Goal: Information Seeking & Learning: Learn about a topic

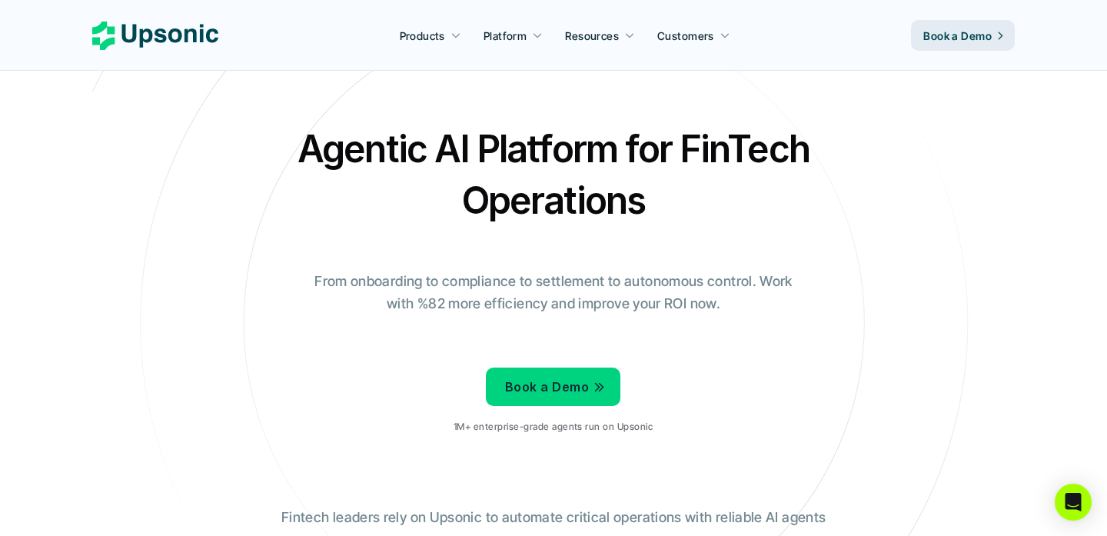
click at [166, 28] on icon at bounding box center [155, 36] width 126 height 28
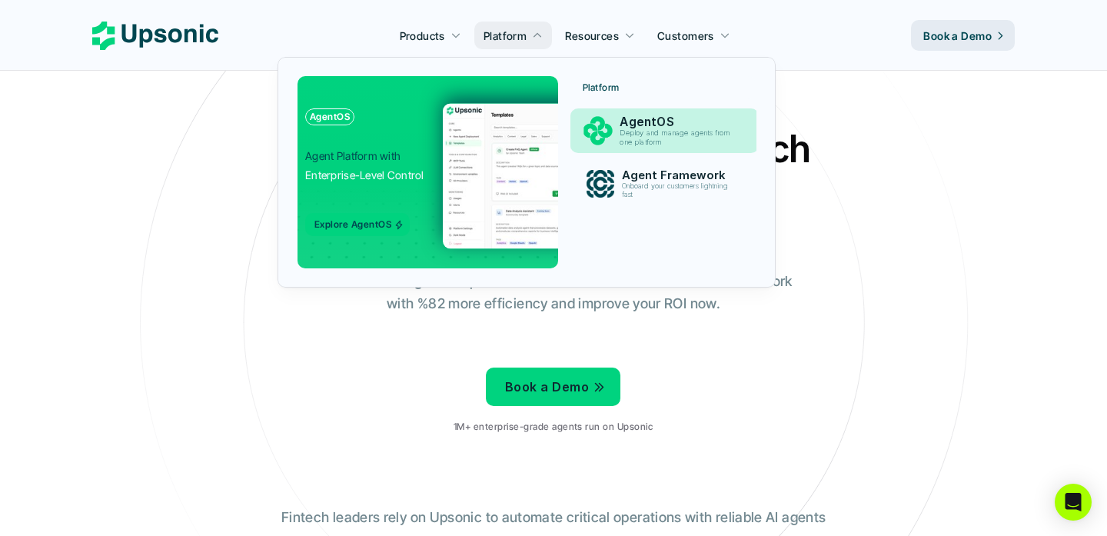
click at [631, 120] on p "AgentOS" at bounding box center [680, 122] width 118 height 15
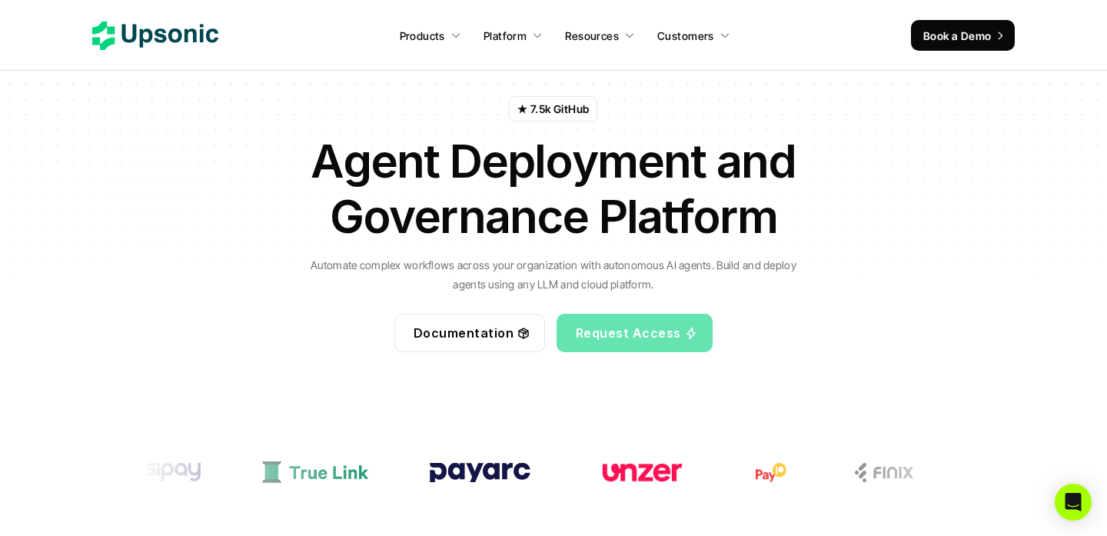
click at [641, 335] on p "Request Access" at bounding box center [628, 332] width 105 height 22
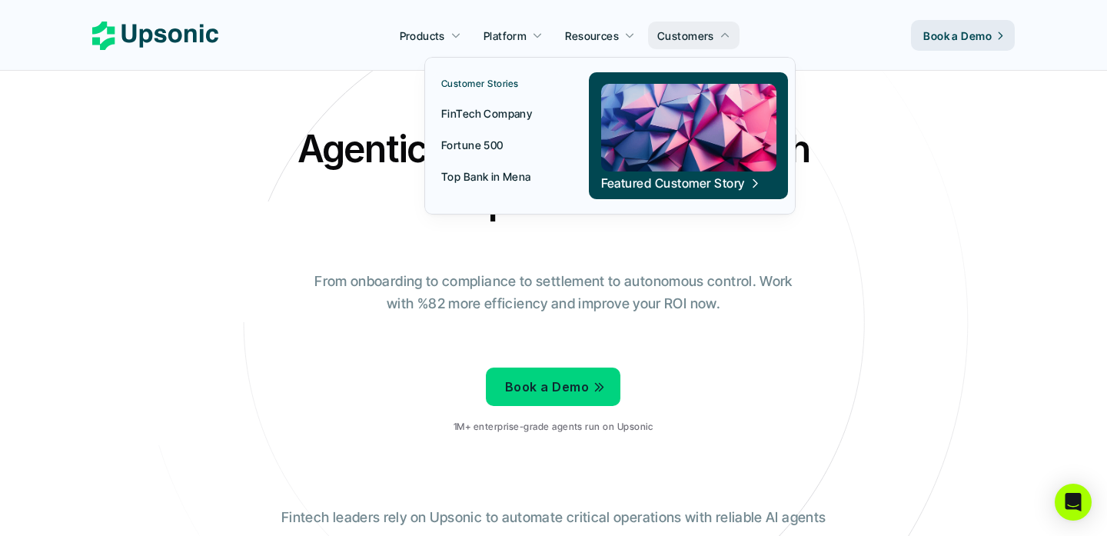
click at [483, 118] on p "FinTech Company" at bounding box center [486, 113] width 91 height 16
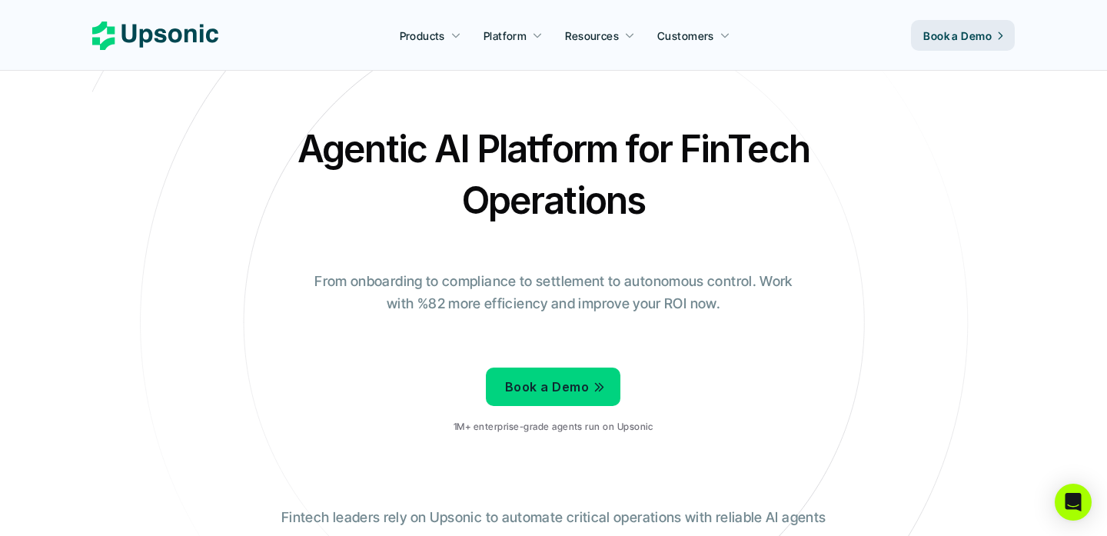
drag, startPoint x: 318, startPoint y: 281, endPoint x: 788, endPoint y: 308, distance: 470.6
click at [794, 306] on p "From onboarding to compliance to settlement to autonomous control. Work with %8…" at bounding box center [554, 293] width 500 height 45
click at [588, 308] on p "From onboarding to compliance to settlement to autonomous control. Work with %8…" at bounding box center [554, 293] width 500 height 45
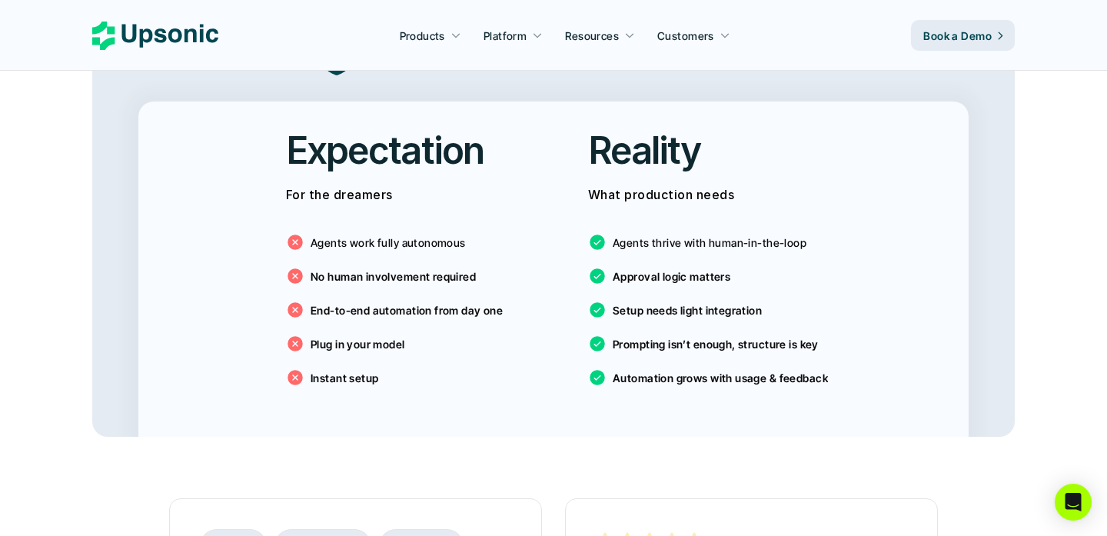
scroll to position [2616, 0]
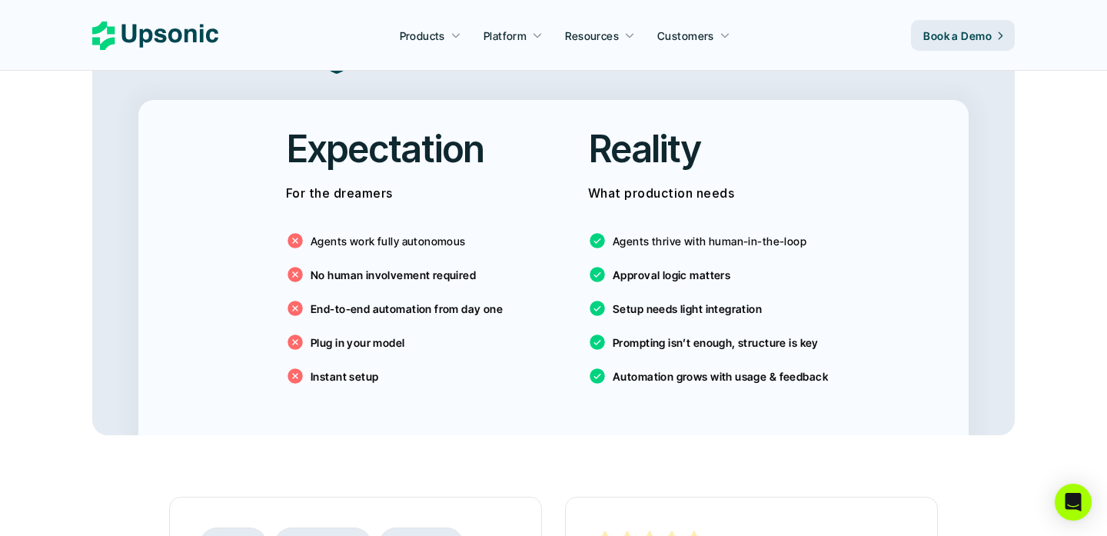
drag, startPoint x: 605, startPoint y: 249, endPoint x: 784, endPoint y: 248, distance: 179.2
click at [784, 248] on div "Agents thrive with human-in-the-loop Approval logic matters Setup needs light i…" at bounding box center [704, 304] width 233 height 185
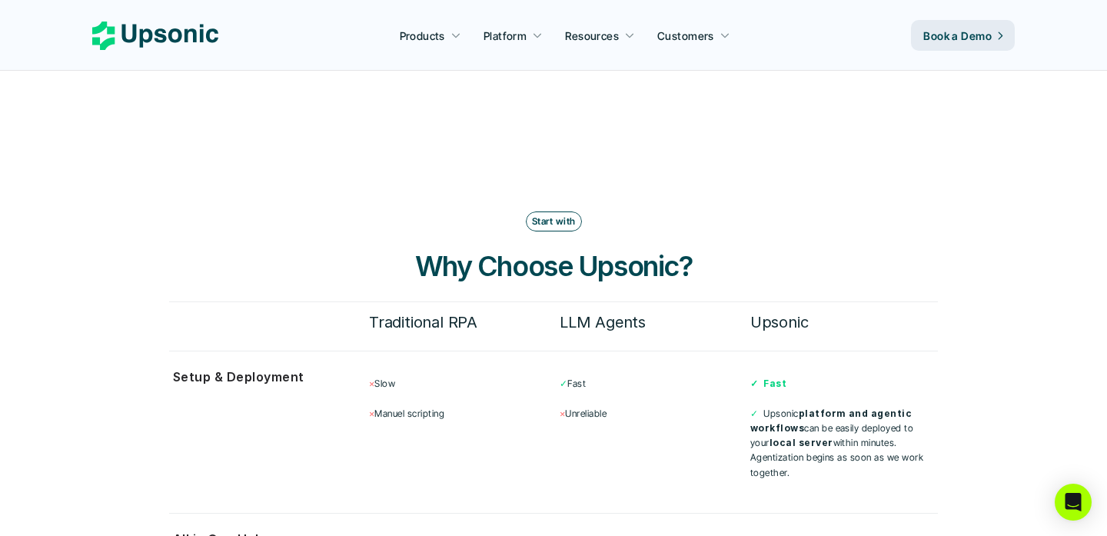
scroll to position [3866, 0]
drag, startPoint x: 408, startPoint y: 252, endPoint x: 719, endPoint y: 245, distance: 311.6
click at [719, 248] on h3 "Why Choose Upsonic?" at bounding box center [553, 267] width 461 height 38
click at [603, 377] on p "✓ Fast" at bounding box center [654, 384] width 188 height 15
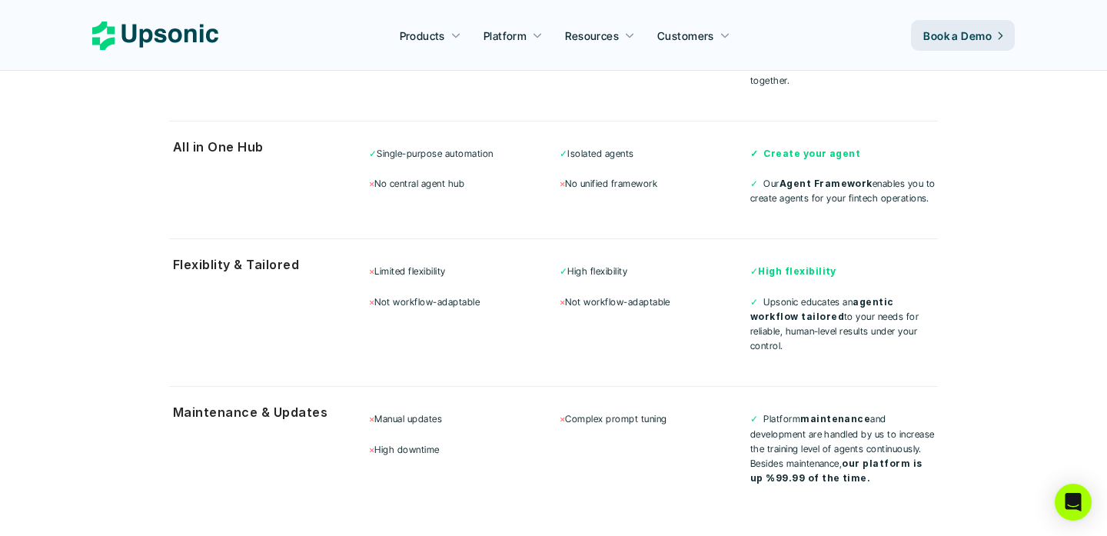
scroll to position [4260, 0]
click at [857, 295] on strong "agentic workflow" at bounding box center [824, 308] width 146 height 26
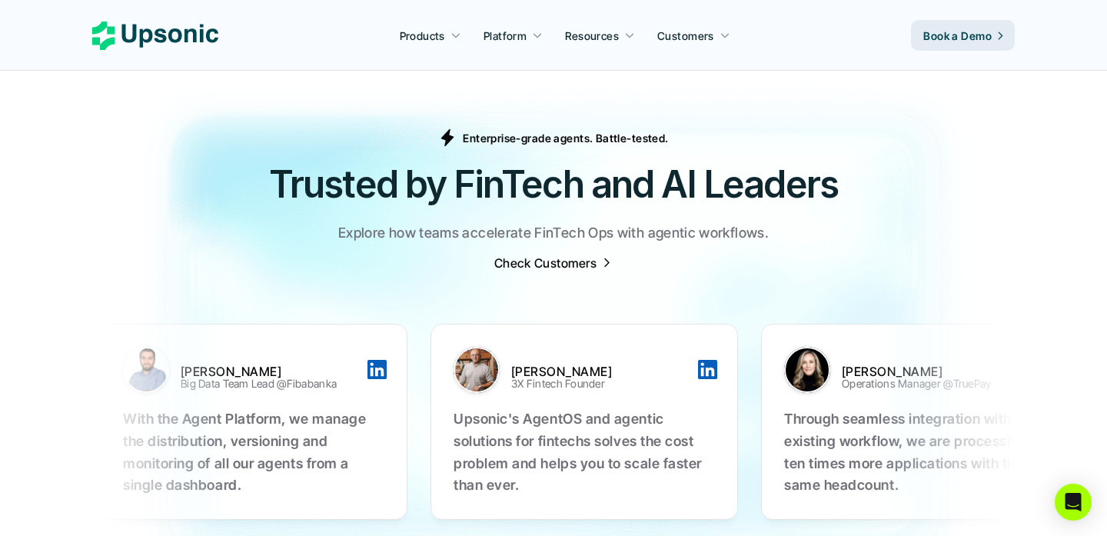
scroll to position [4777, 0]
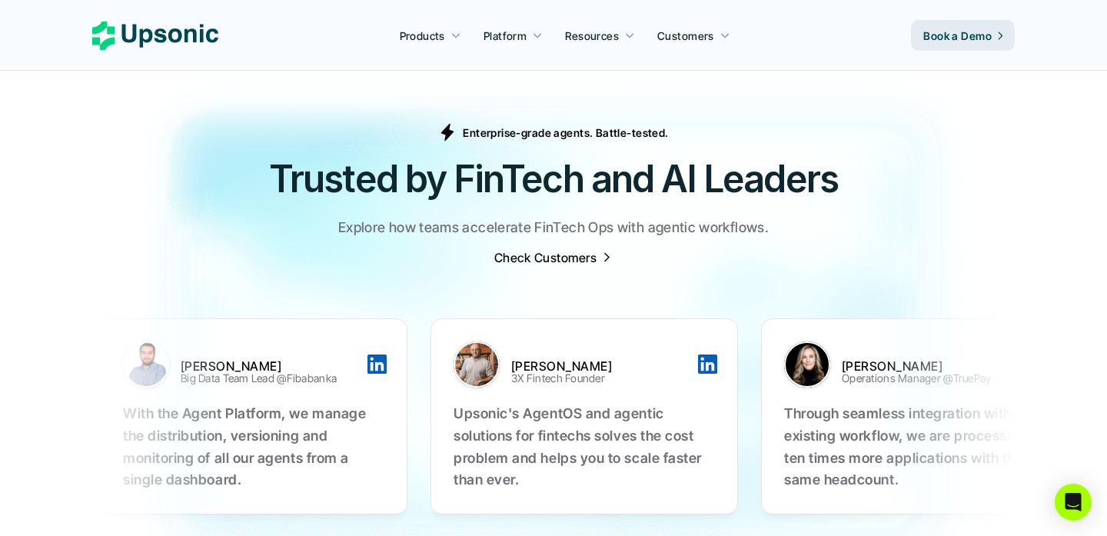
drag, startPoint x: 360, startPoint y: 401, endPoint x: 402, endPoint y: 401, distance: 42.3
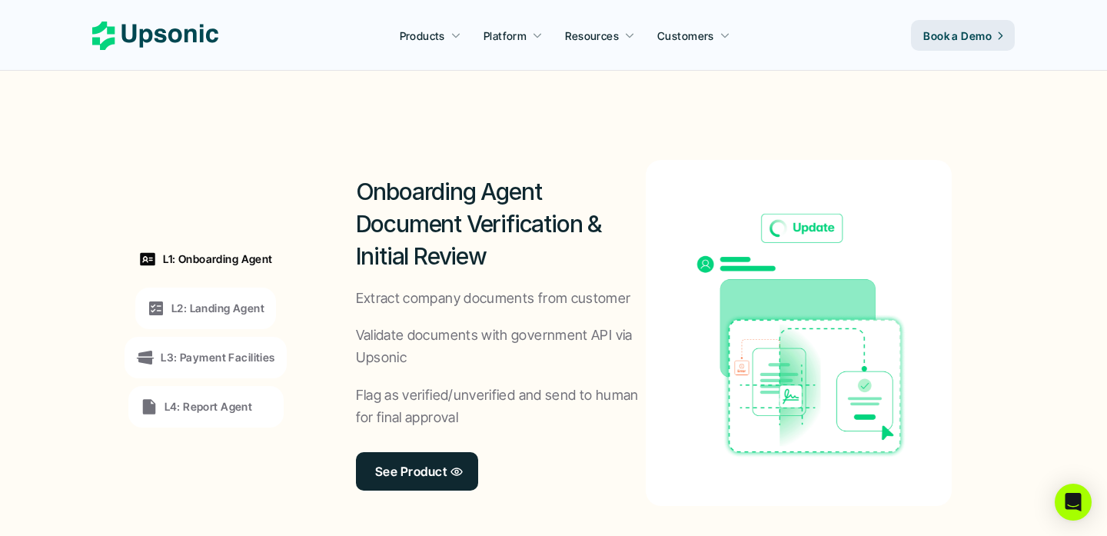
scroll to position [1160, 0]
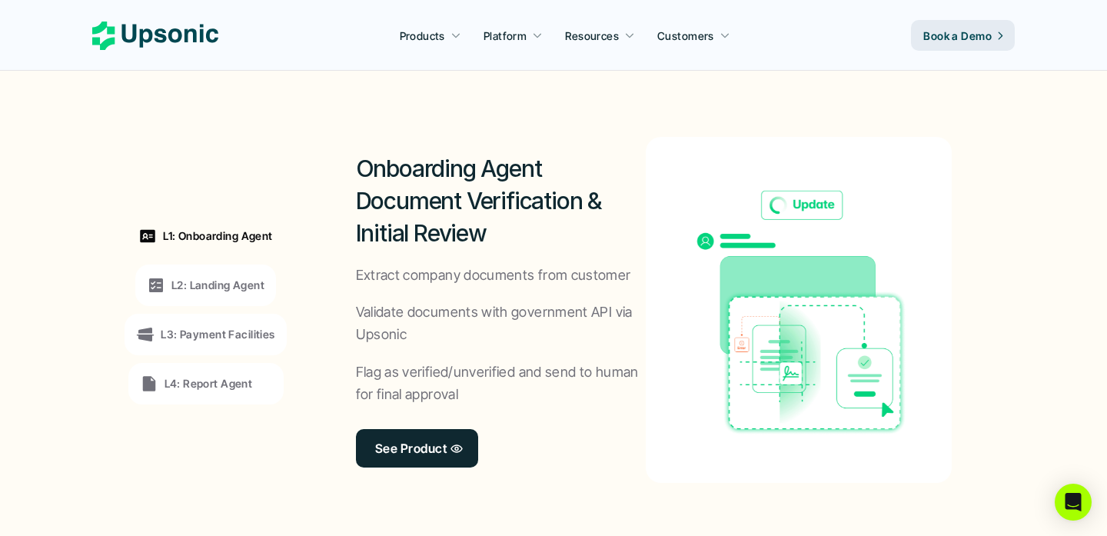
click at [256, 292] on p "L2: Landing Agent" at bounding box center [217, 285] width 93 height 16
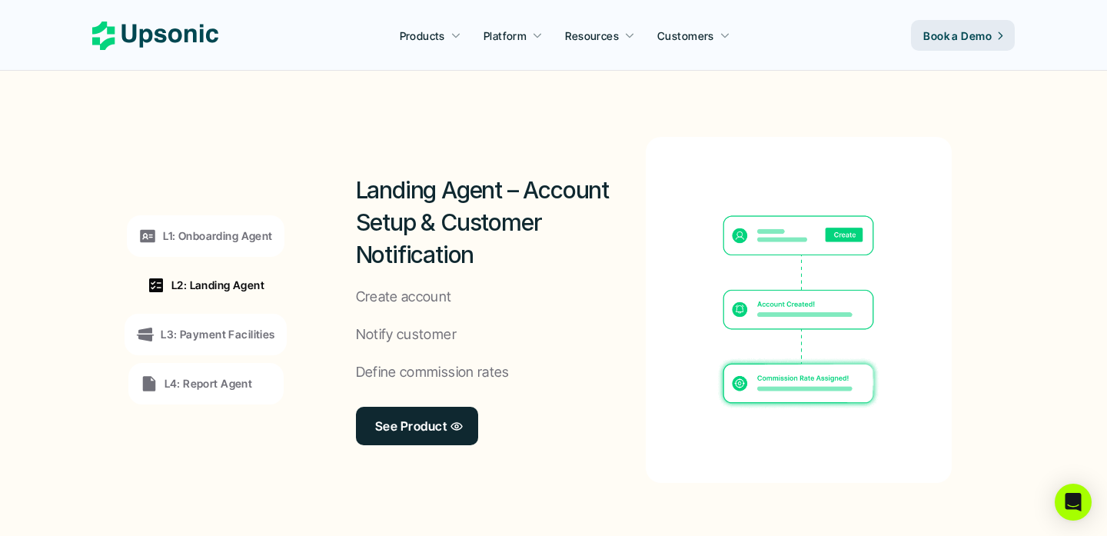
click at [219, 331] on p "L3: Payment Facilities" at bounding box center [218, 334] width 114 height 16
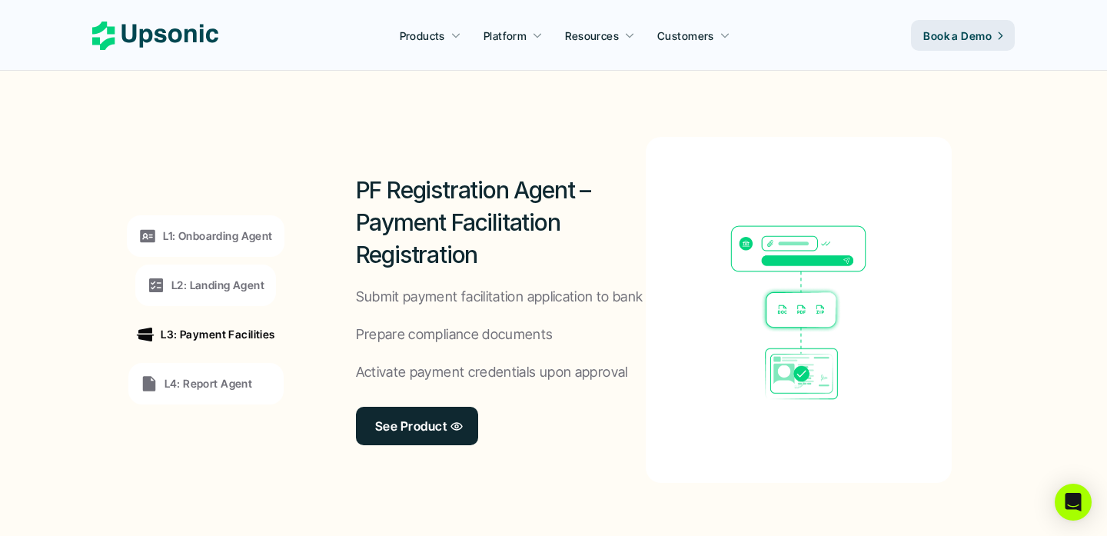
click at [257, 376] on div "L4: Report Agent" at bounding box center [206, 384] width 132 height 18
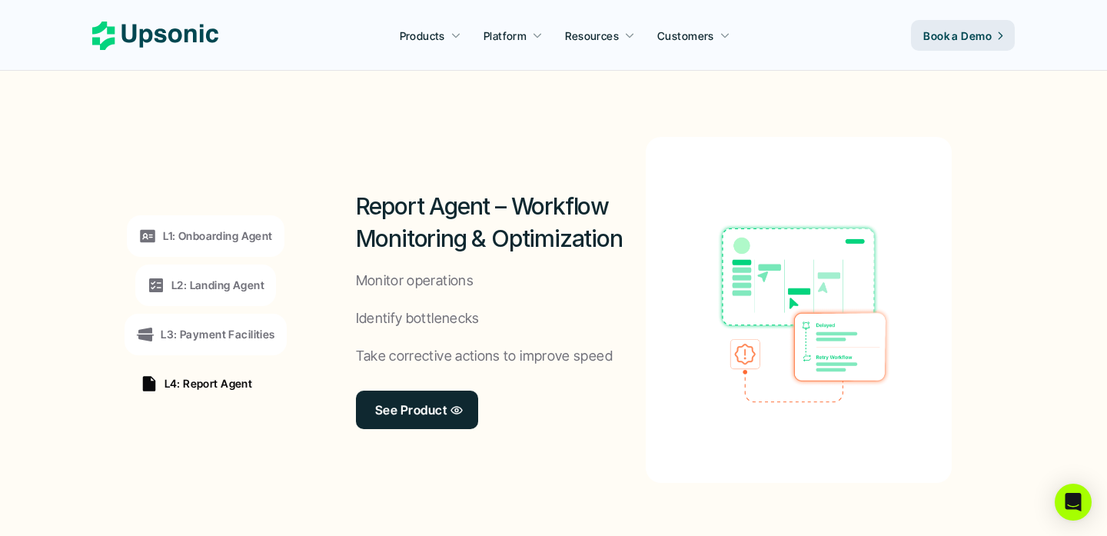
click at [292, 328] on div "L1: Onboarding Agent L2: Landing Agent L3: Payment Facilities L4: Report Agent" at bounding box center [205, 309] width 211 height 415
click at [241, 329] on p "L3: Payment Facilities" at bounding box center [218, 334] width 114 height 16
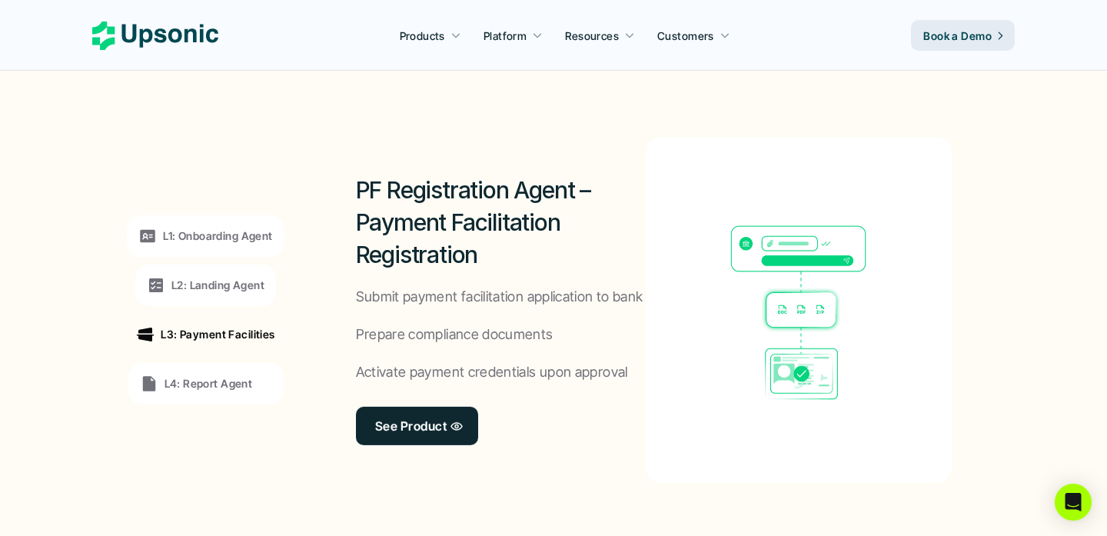
click at [236, 280] on p "L2: Landing Agent" at bounding box center [217, 285] width 93 height 16
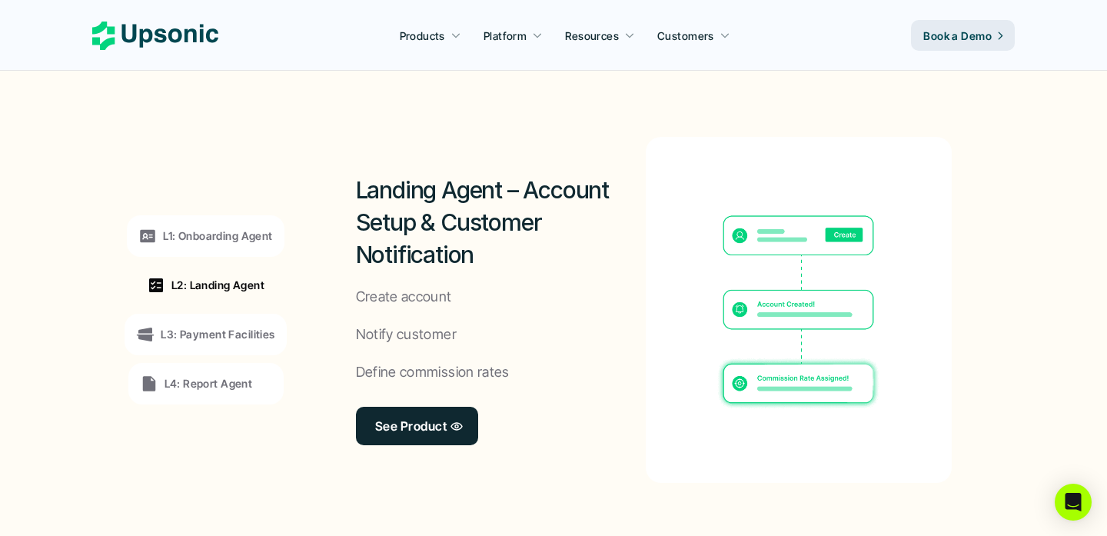
click at [242, 256] on div "L1: Onboarding Agent L2: Landing Agent L3: Payment Facilities L4: Report Agent" at bounding box center [205, 309] width 211 height 415
click at [247, 235] on p "L1: Onboarding Agent" at bounding box center [217, 236] width 109 height 16
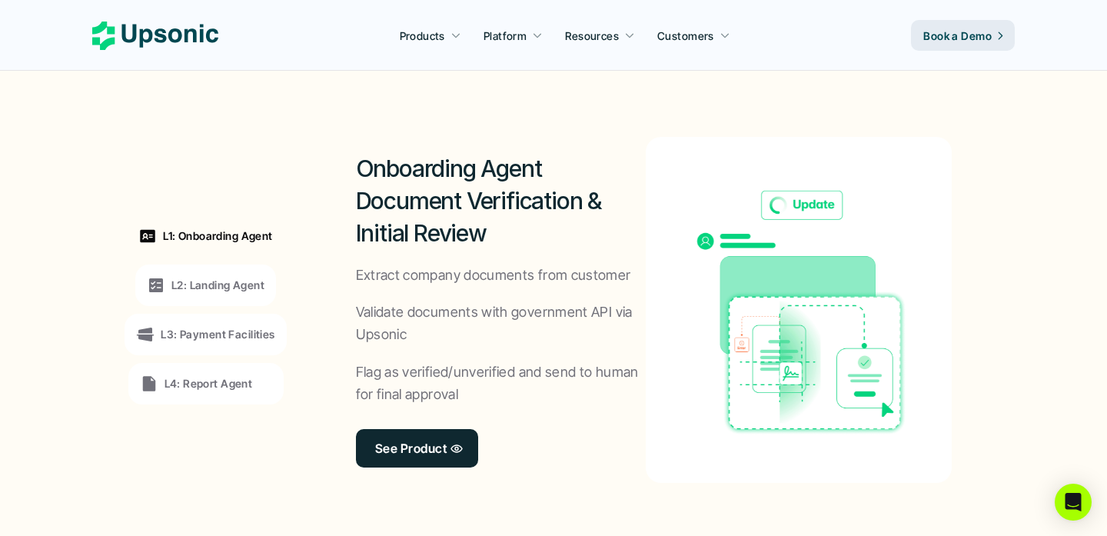
click at [250, 275] on div "L2: Landing Agent" at bounding box center [205, 286] width 141 height 42
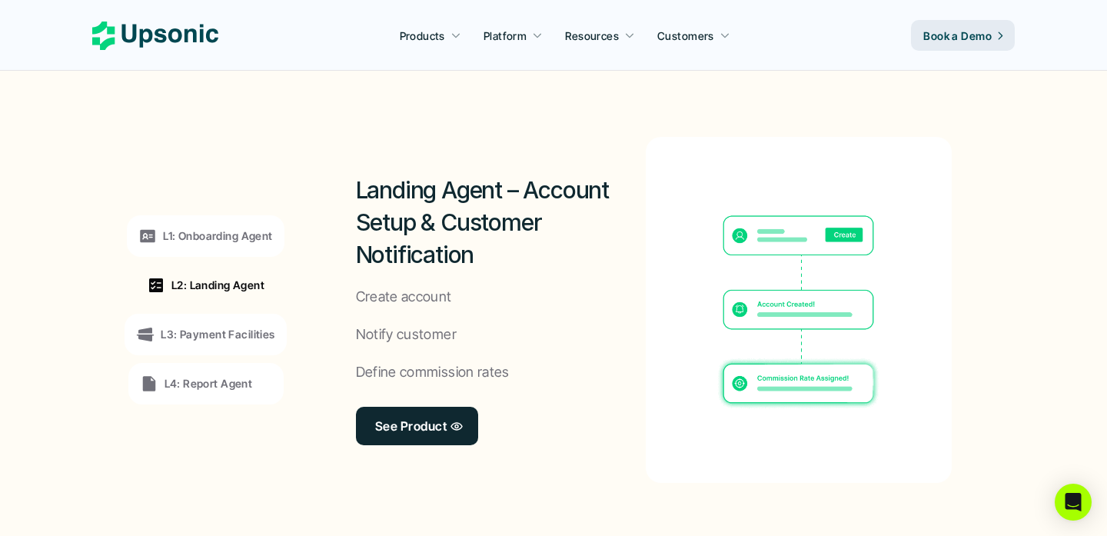
click at [255, 341] on p "L3: Payment Facilities" at bounding box center [218, 334] width 114 height 16
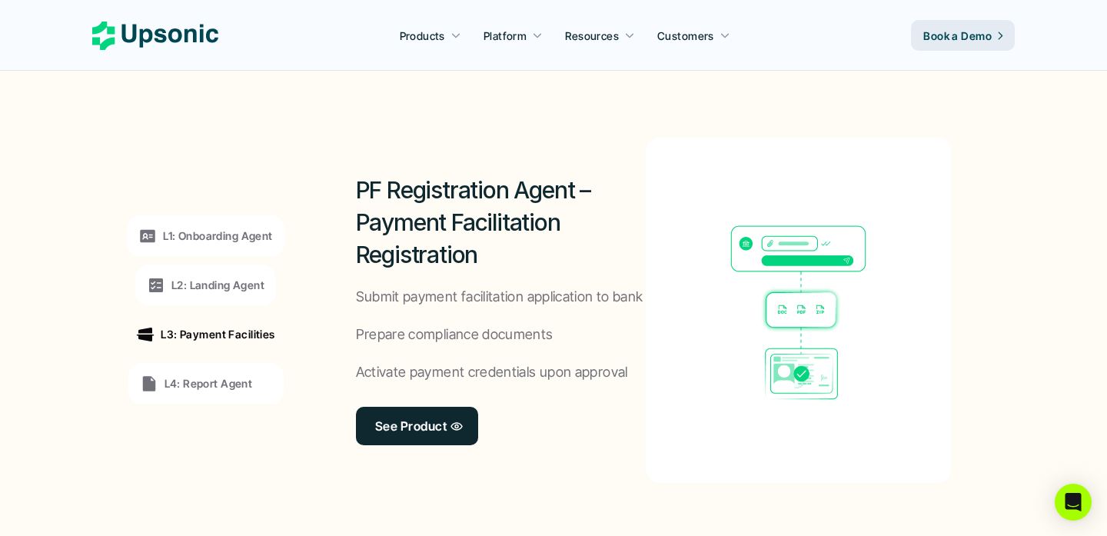
click at [255, 378] on div "L4: Report Agent" at bounding box center [206, 384] width 132 height 18
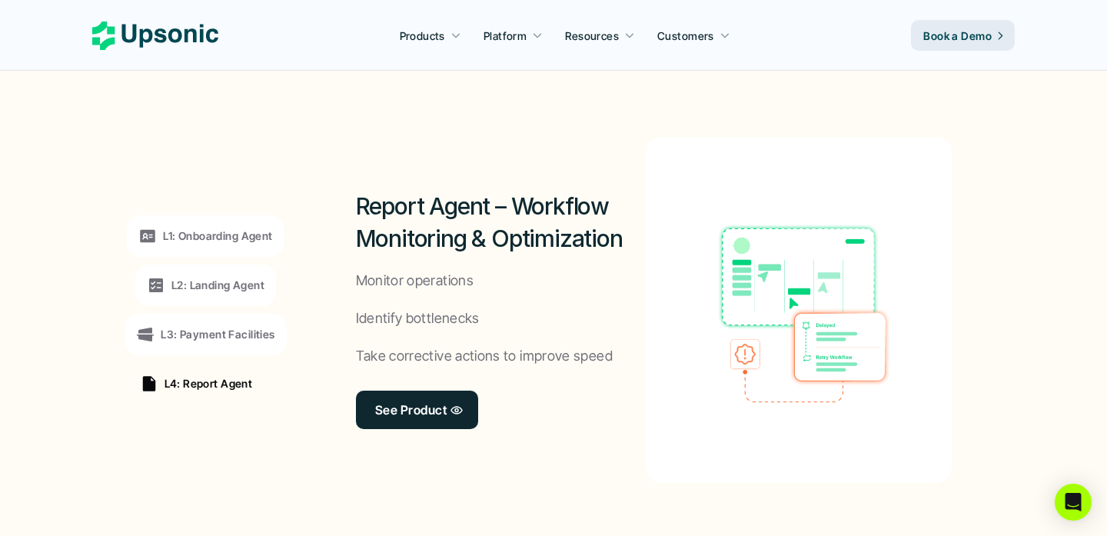
click at [258, 257] on div "L1: Onboarding Agent L2: Landing Agent L3: Payment Facilities L4: Report Agent" at bounding box center [205, 309] width 211 height 415
click at [258, 237] on p "L1: Onboarding Agent" at bounding box center [217, 236] width 109 height 16
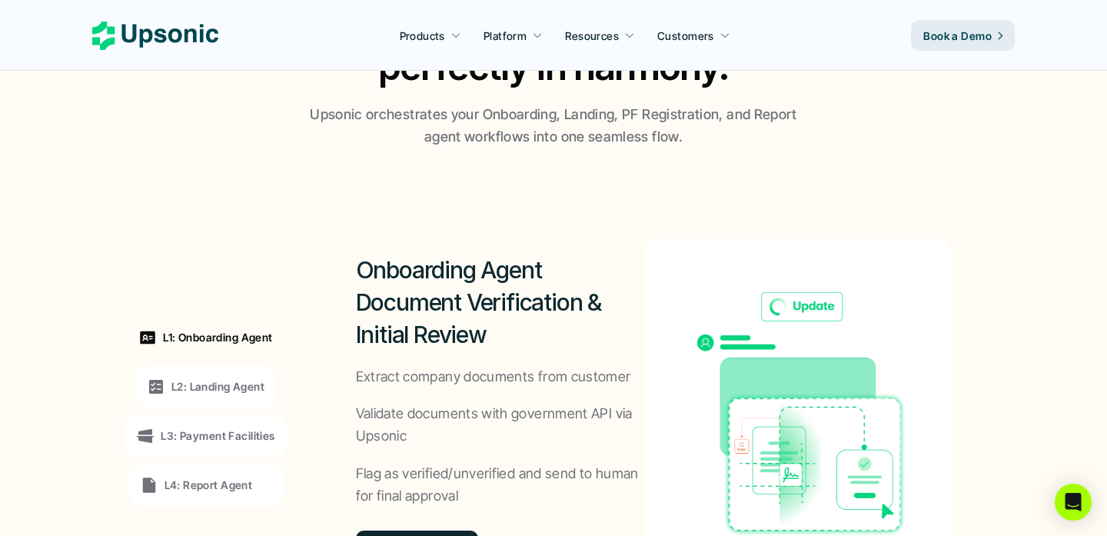
scroll to position [1051, 0]
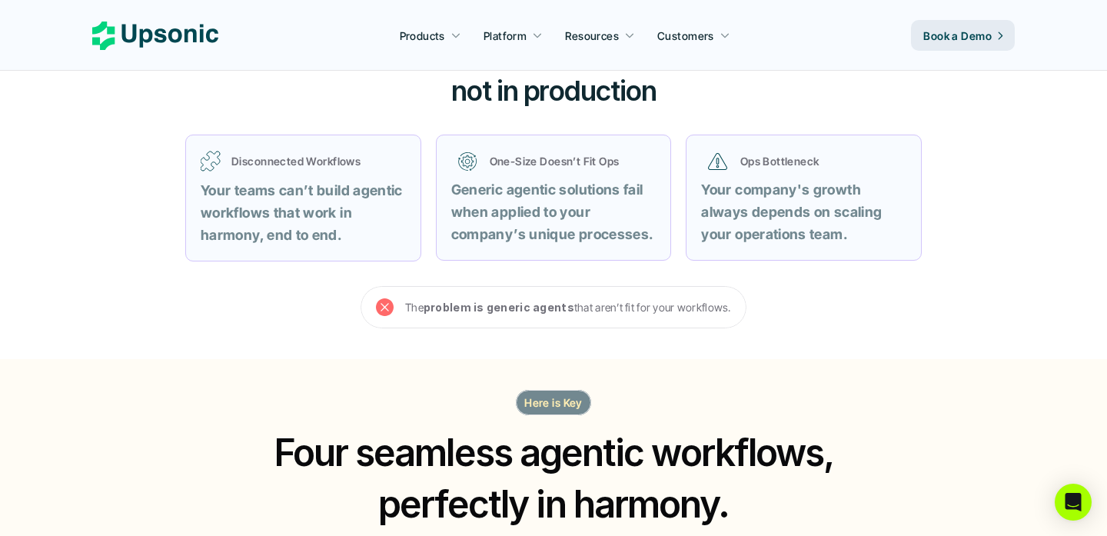
scroll to position [658, 0]
